Goal: Task Accomplishment & Management: Manage account settings

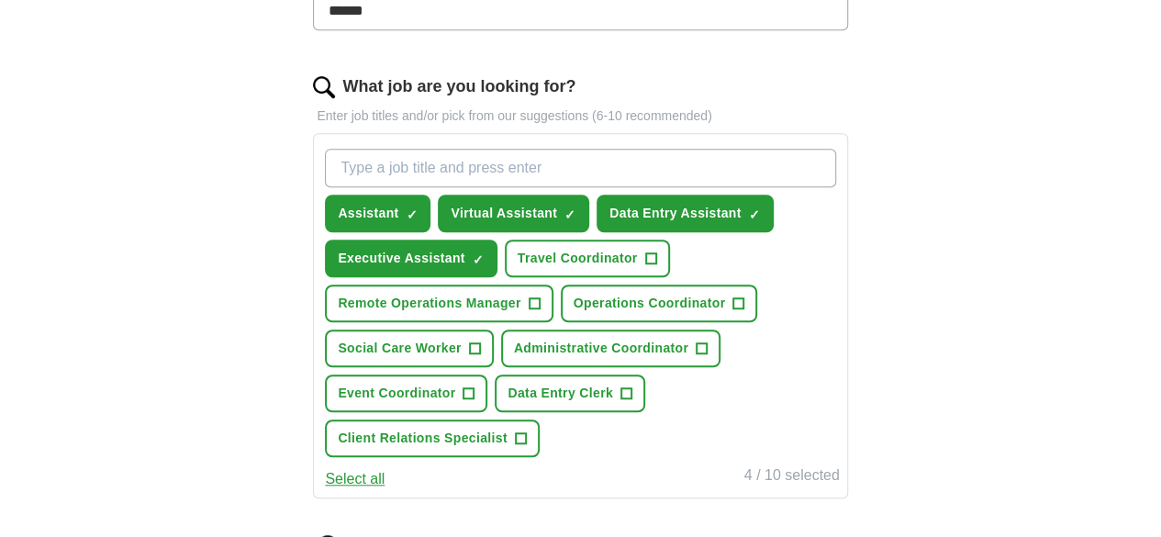
scroll to position [543, 0]
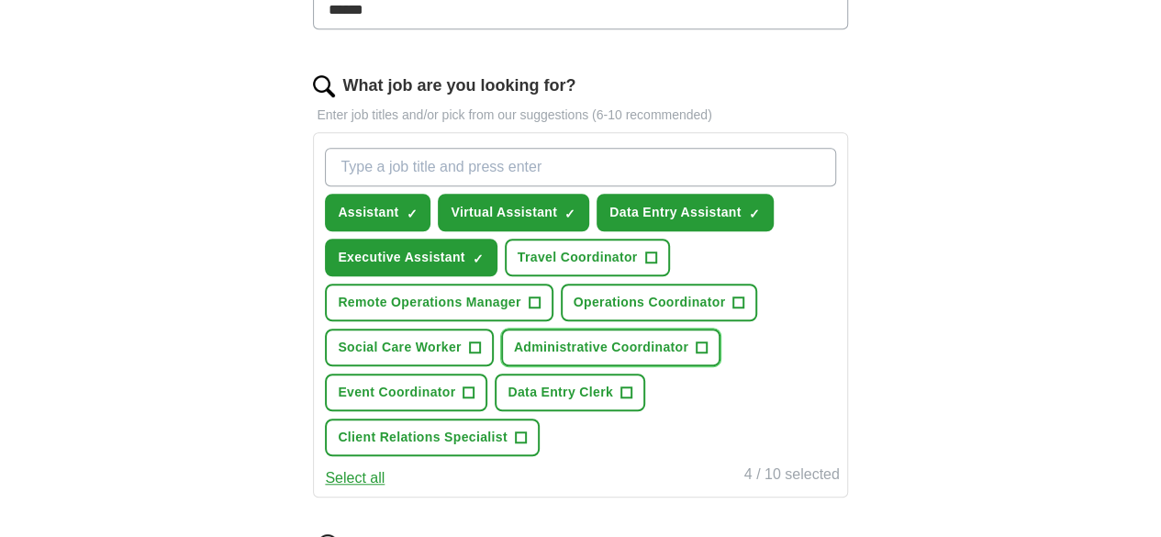
click at [697, 355] on span "+" at bounding box center [702, 348] width 11 height 15
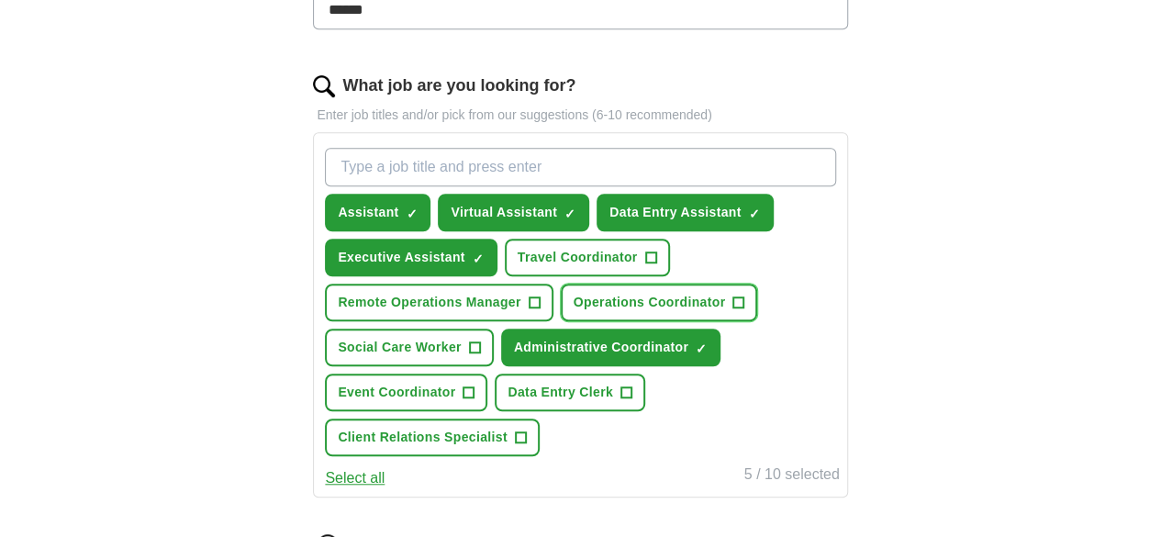
click at [561, 321] on button "Operations Coordinator +" at bounding box center [659, 303] width 197 height 38
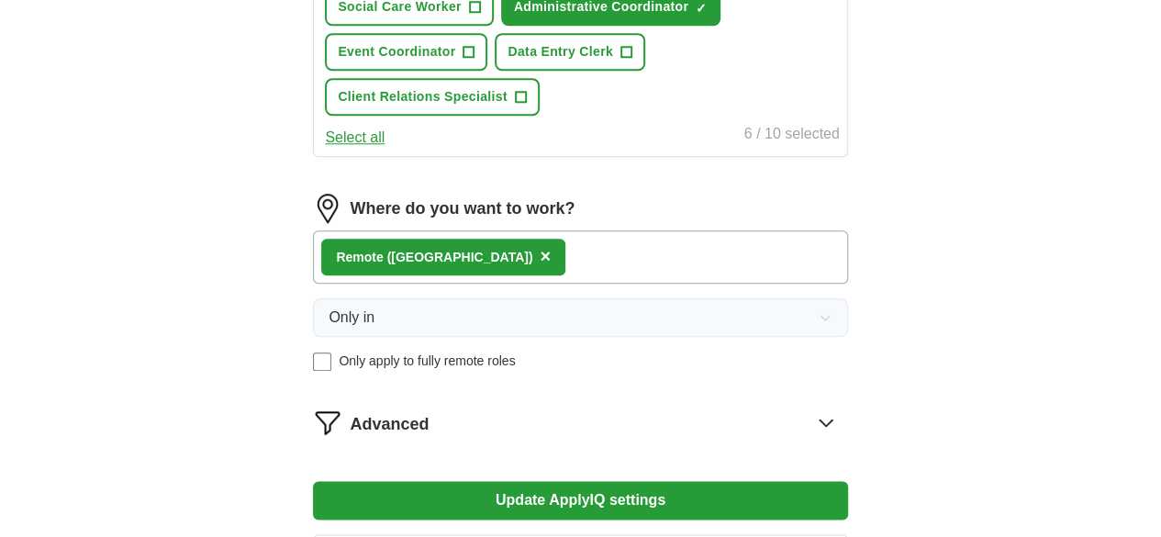
scroll to position [885, 0]
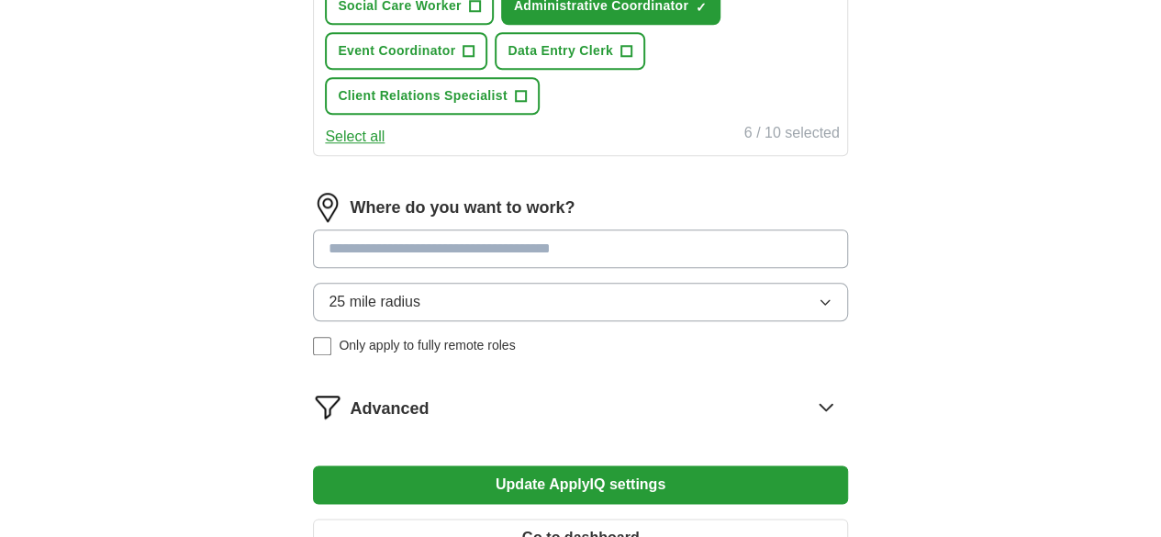
click at [441, 252] on input at bounding box center [580, 249] width 534 height 39
type input "**"
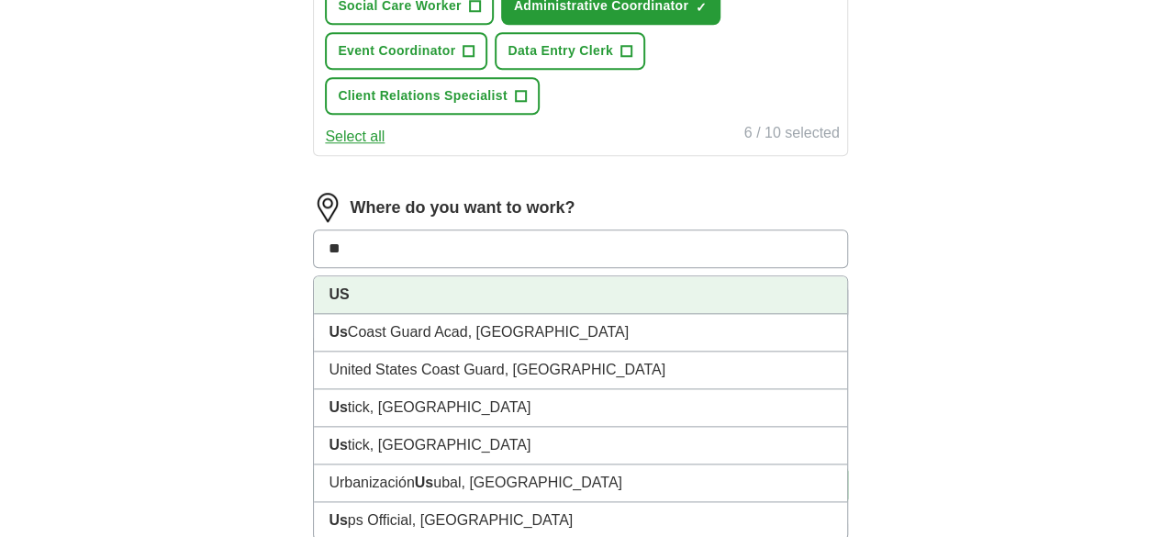
click at [426, 287] on li "US" at bounding box center [580, 295] width 532 height 38
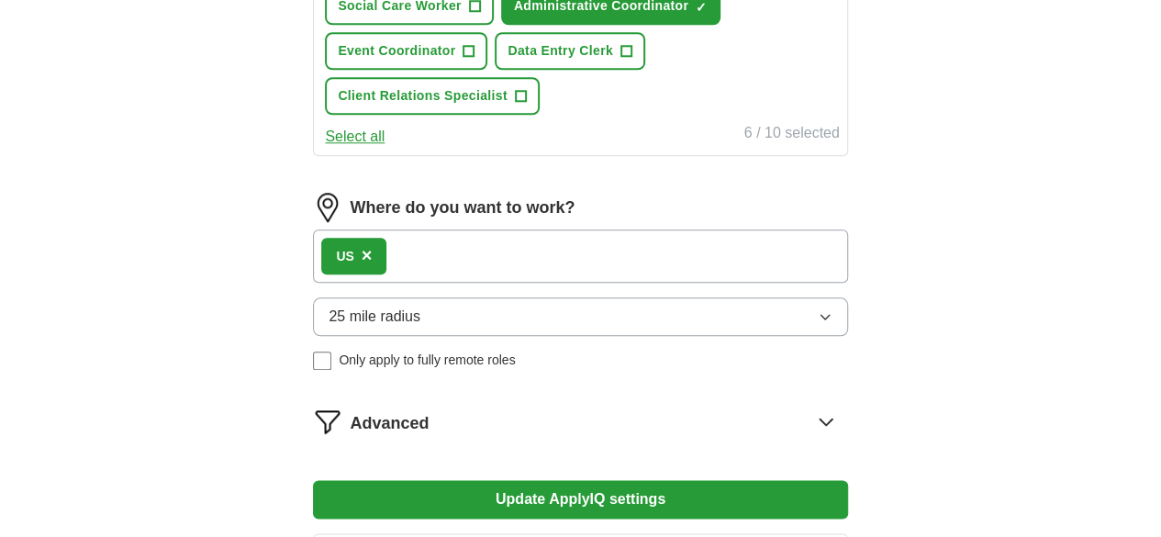
click at [491, 243] on div "US ×" at bounding box center [580, 256] width 534 height 53
click at [501, 313] on button "25 mile radius" at bounding box center [580, 316] width 534 height 39
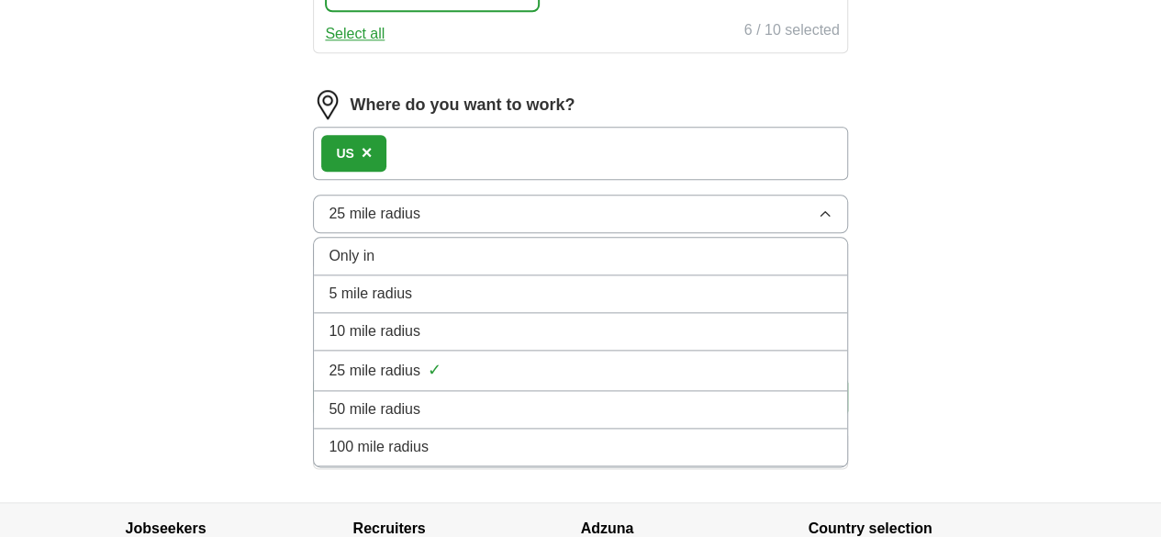
scroll to position [998, 0]
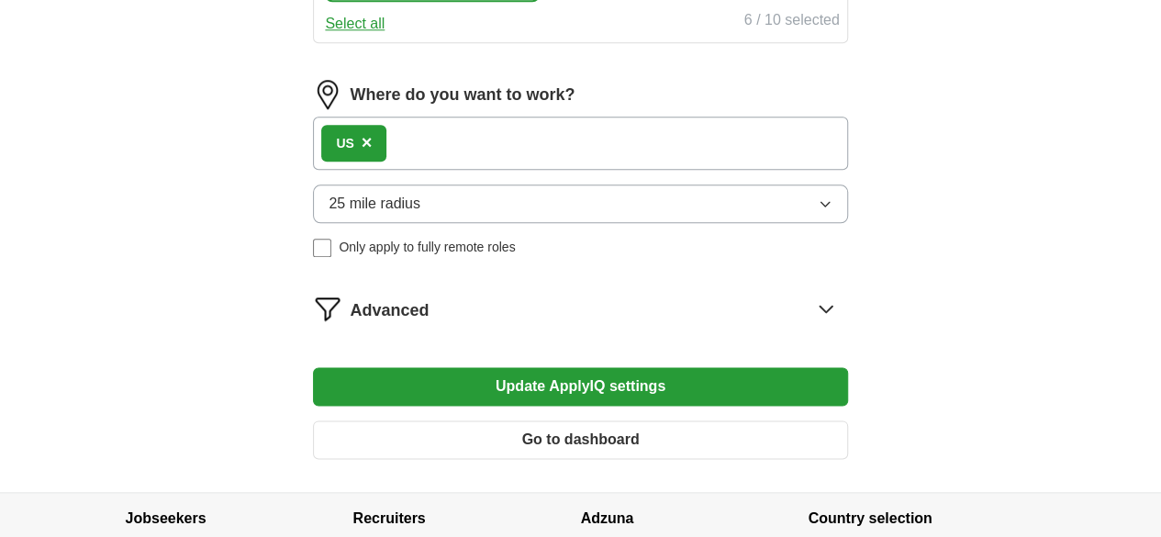
click at [503, 140] on div "US ×" at bounding box center [580, 143] width 534 height 53
click at [520, 192] on button "25 mile radius" at bounding box center [580, 204] width 534 height 39
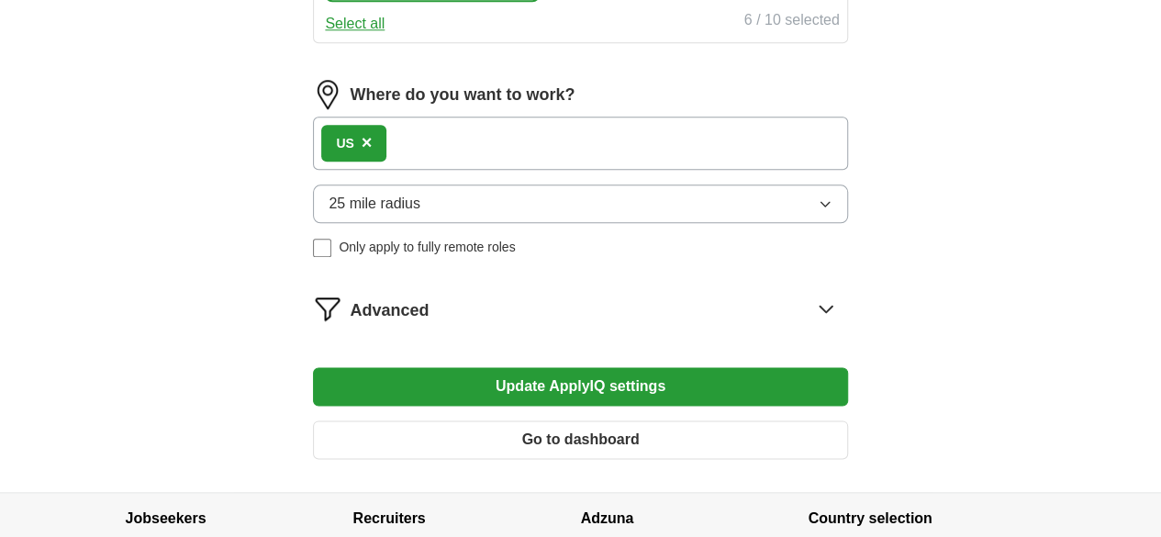
click at [420, 193] on span "25 mile radius" at bounding box center [375, 204] width 92 height 22
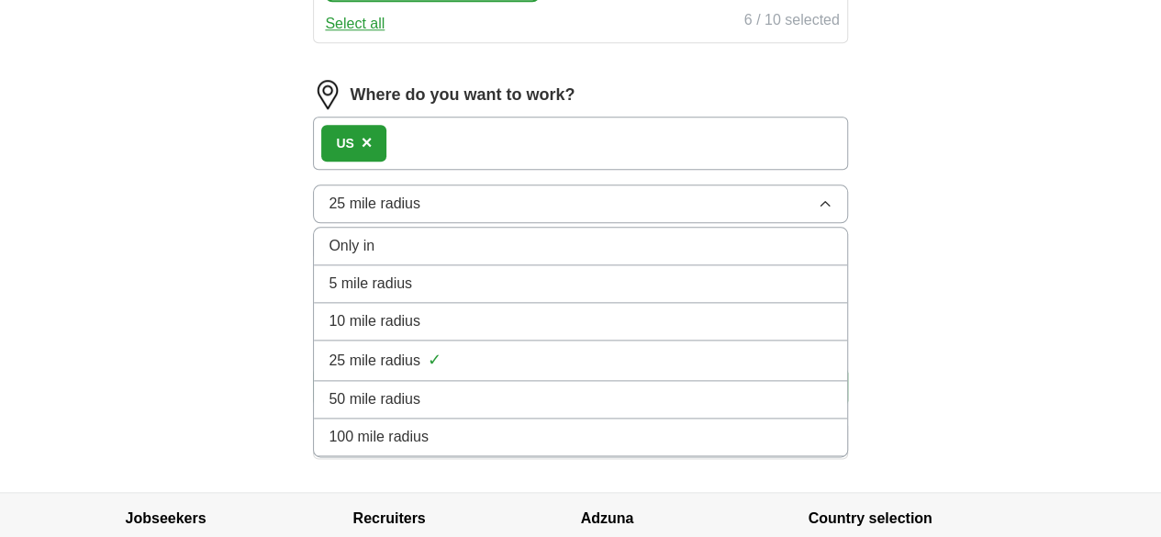
click at [426, 241] on div "Only in" at bounding box center [580, 246] width 503 height 22
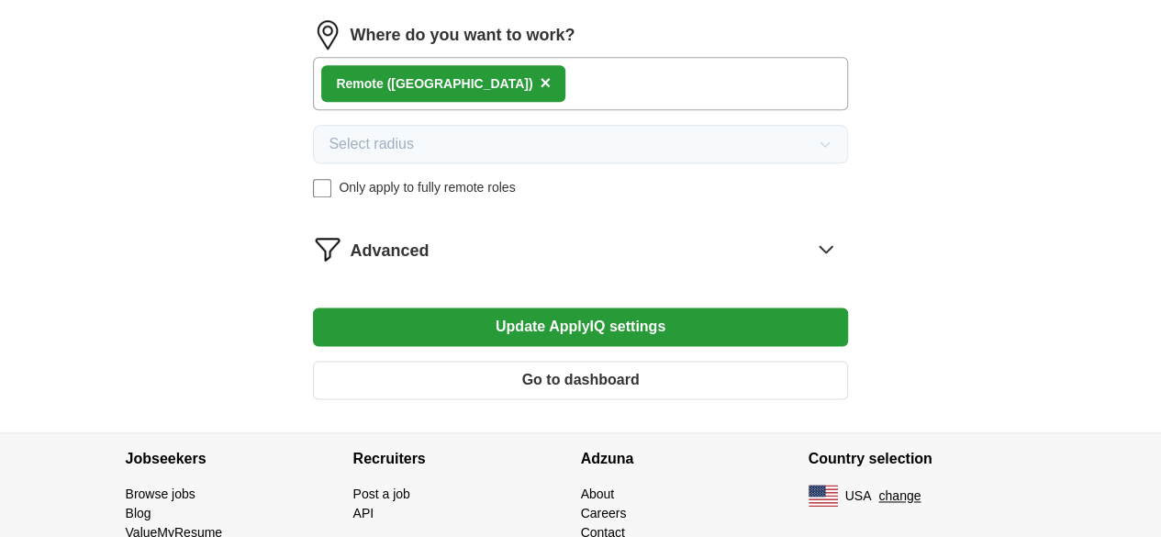
scroll to position [1058, 0]
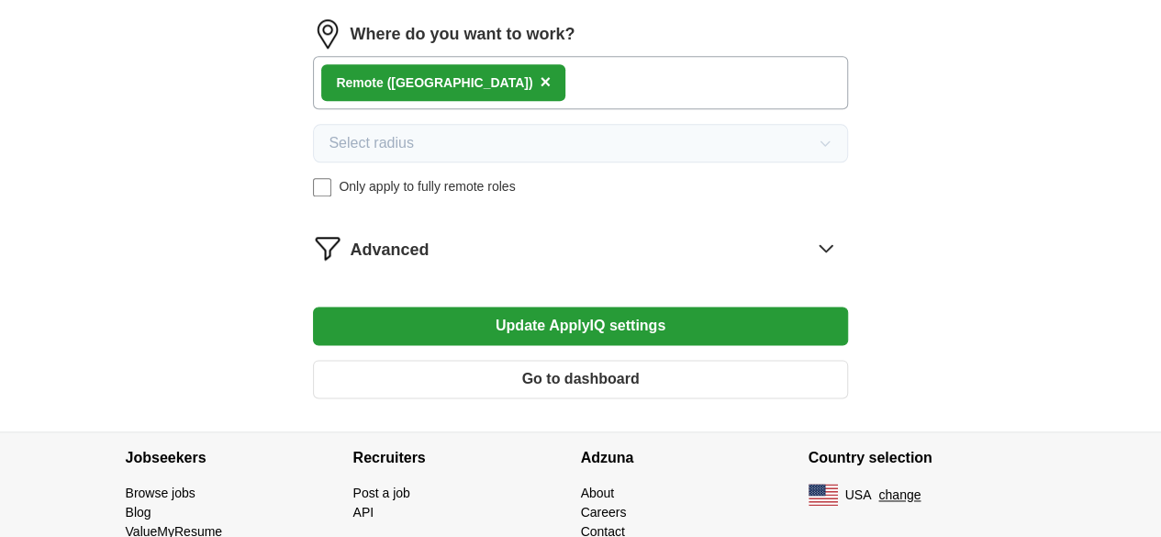
click at [510, 335] on button "Update ApplyIQ settings" at bounding box center [580, 326] width 534 height 39
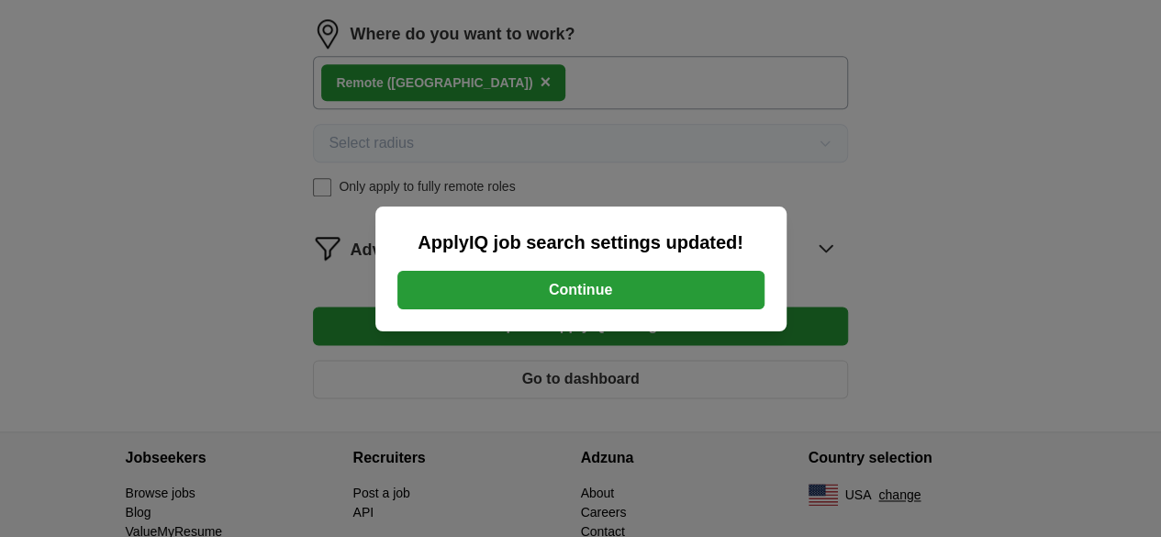
click at [463, 301] on button "Continue" at bounding box center [580, 290] width 367 height 39
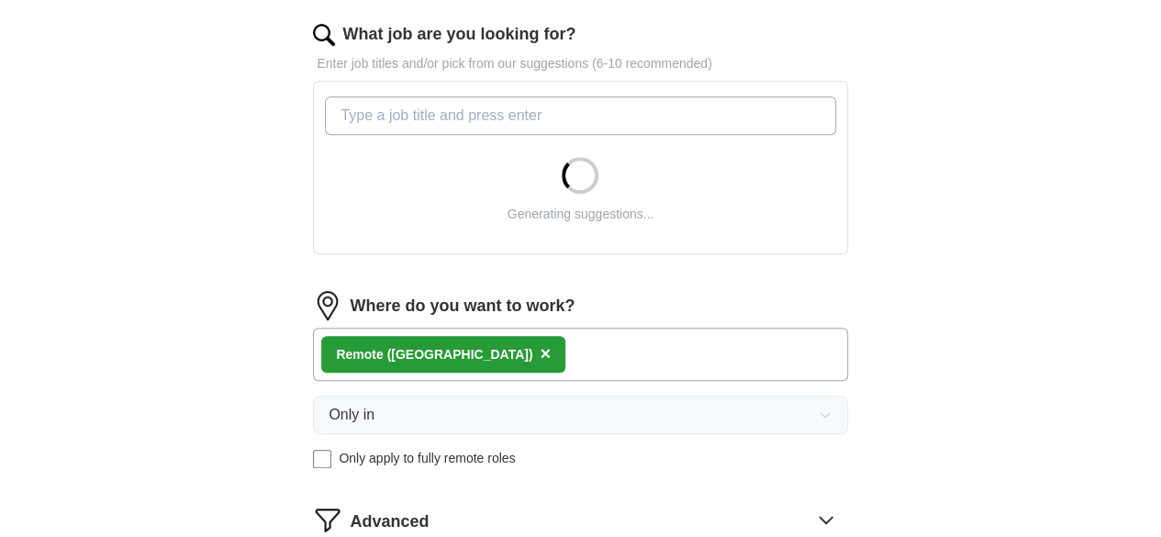
scroll to position [596, 0]
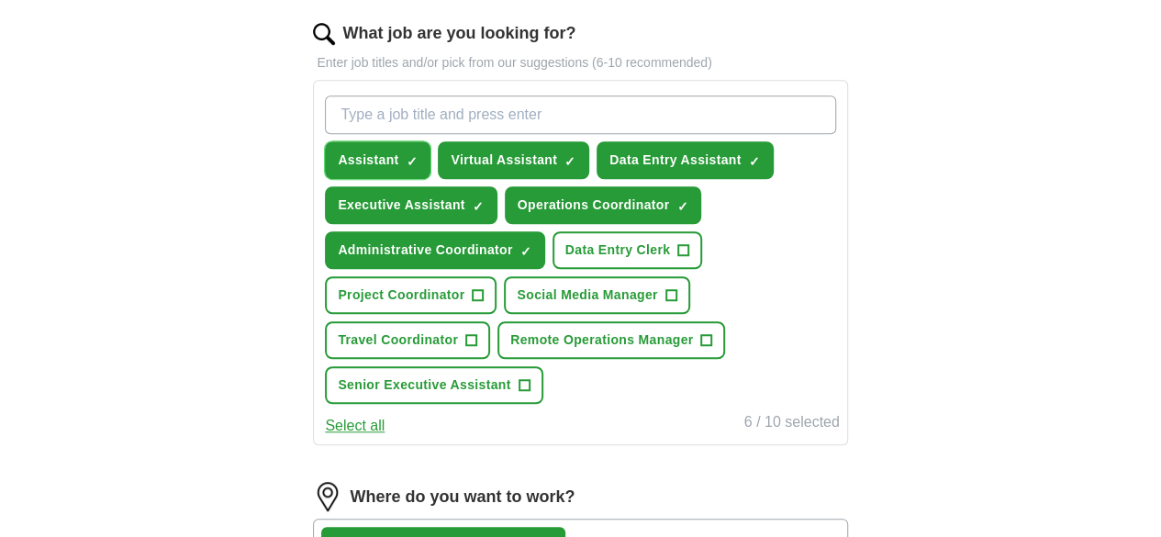
click at [0, 0] on span "×" at bounding box center [0, 0] width 0 height 0
click at [689, 258] on span "+" at bounding box center [683, 250] width 11 height 15
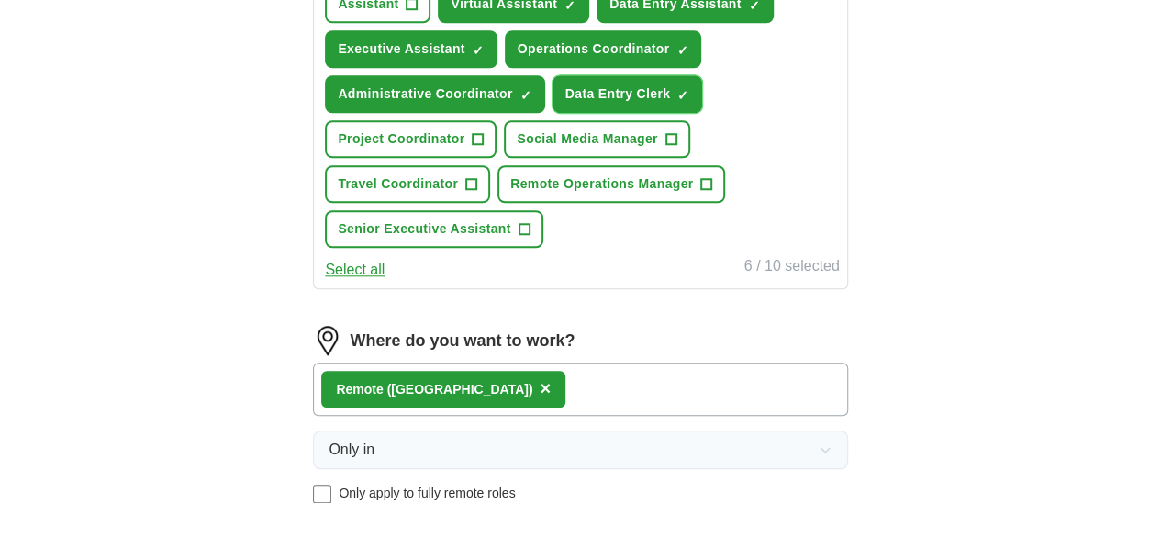
scroll to position [753, 0]
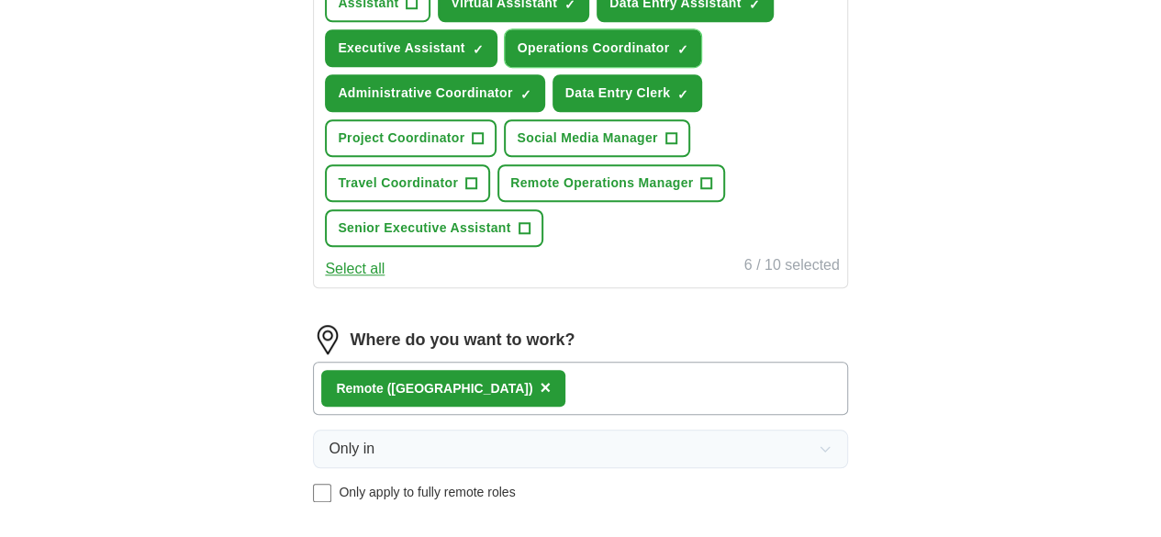
click at [0, 0] on span "×" at bounding box center [0, 0] width 0 height 0
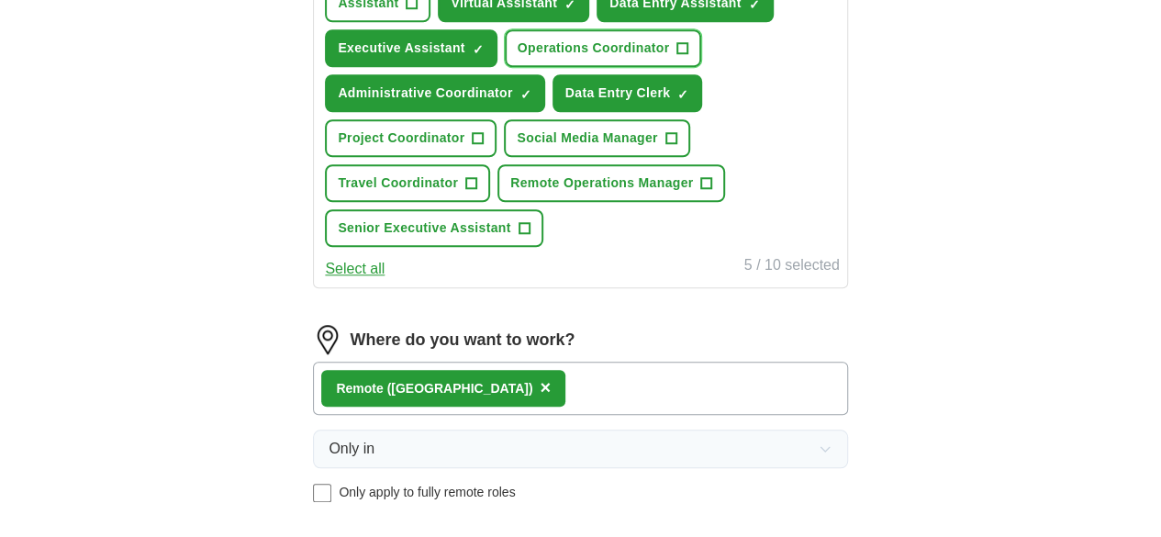
click at [677, 56] on span "+" at bounding box center [682, 48] width 11 height 15
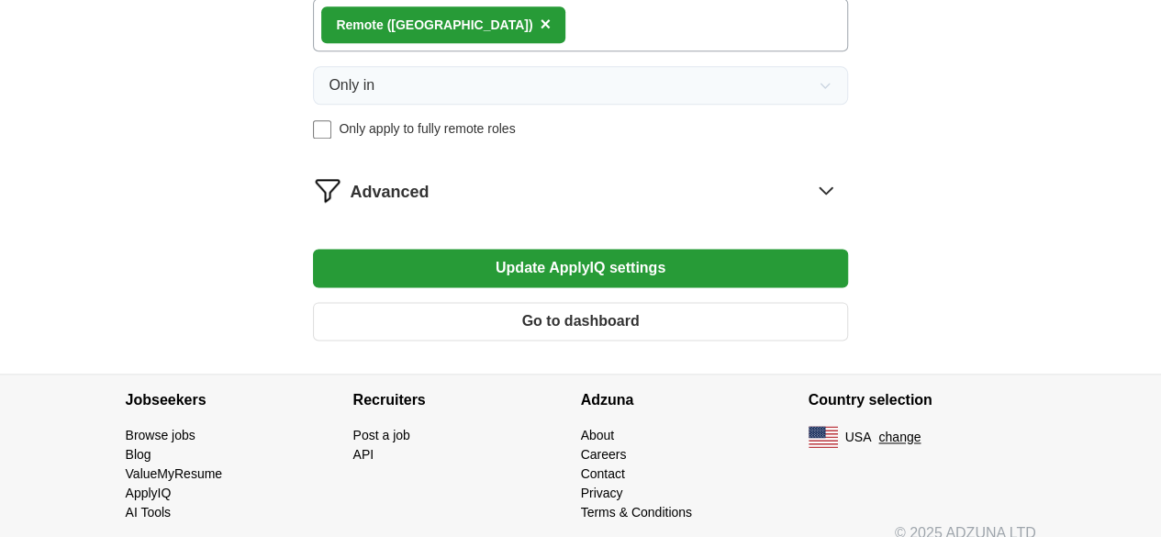
scroll to position [1117, 0]
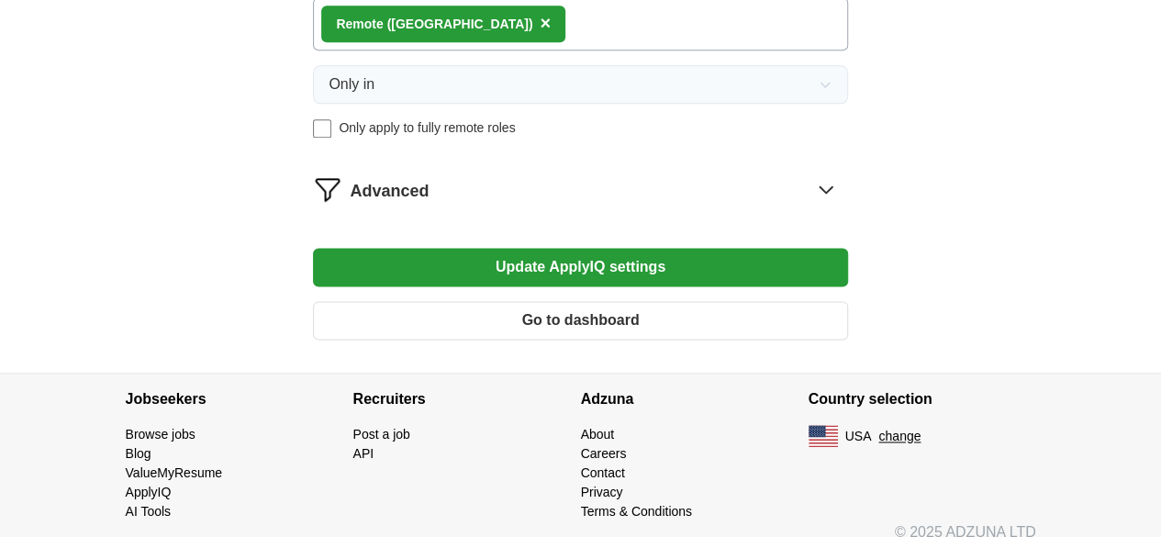
click at [608, 286] on button "Update ApplyIQ settings" at bounding box center [580, 267] width 534 height 39
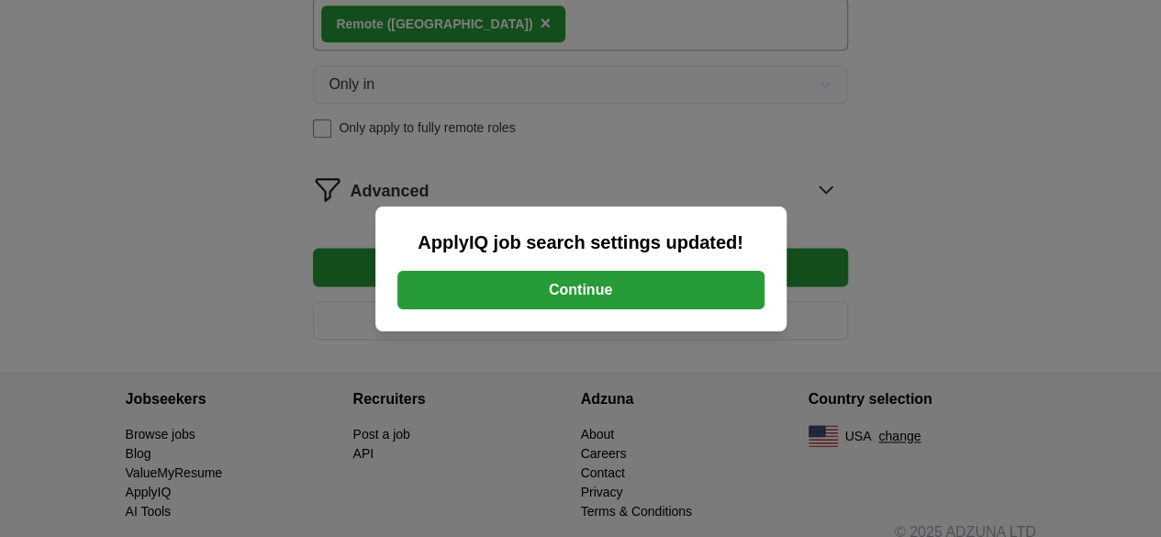
click at [597, 293] on button "Continue" at bounding box center [580, 290] width 367 height 39
